Goal: Find specific page/section: Find specific page/section

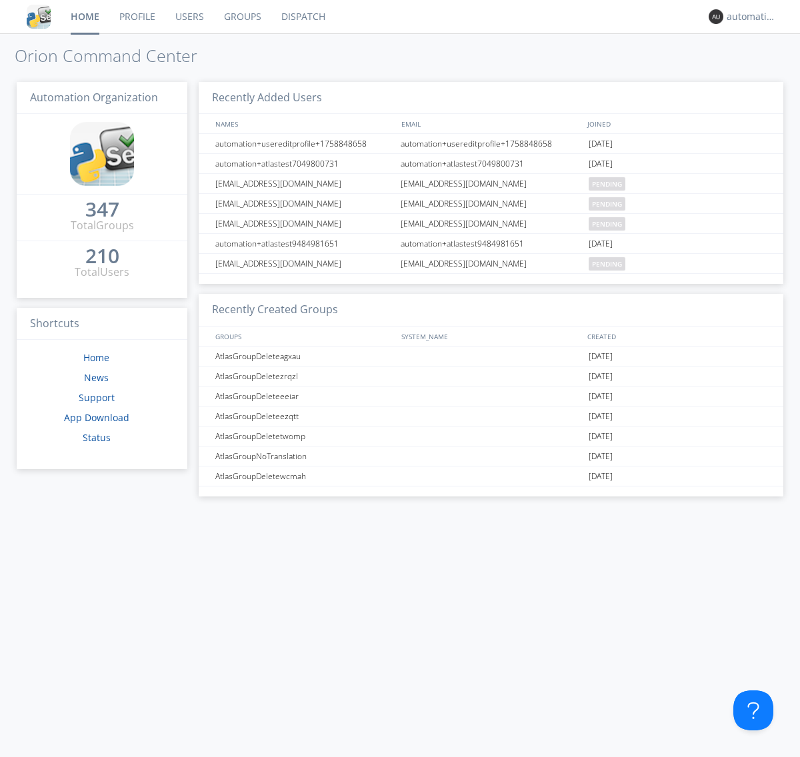
click at [302, 17] on link "Dispatch" at bounding box center [303, 16] width 64 height 33
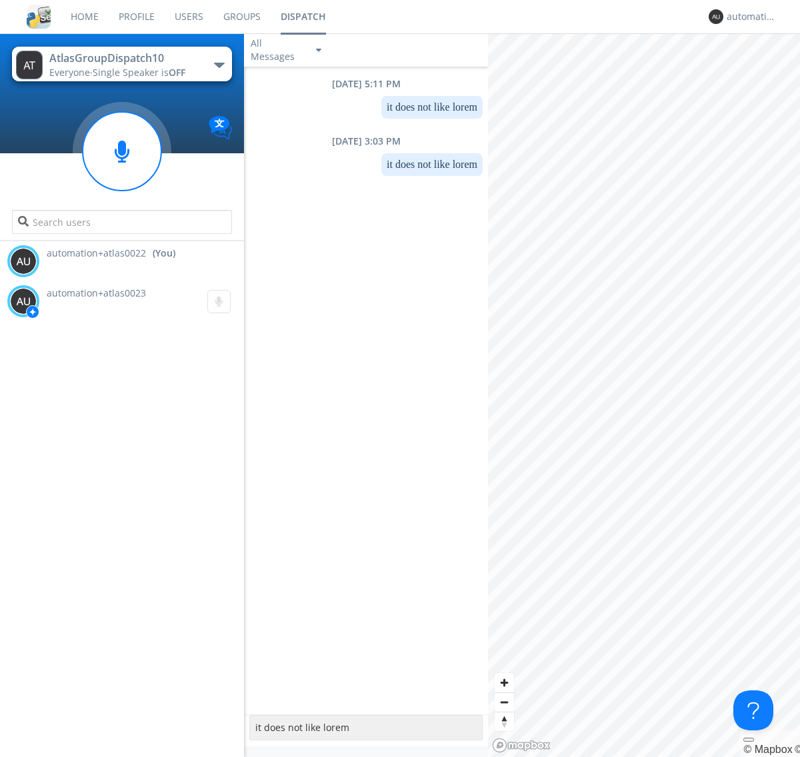
type textarea "it does not like lorem"
click at [748, 17] on div "automation+atlas0022" at bounding box center [752, 16] width 50 height 13
